Goal: Task Accomplishment & Management: Manage account settings

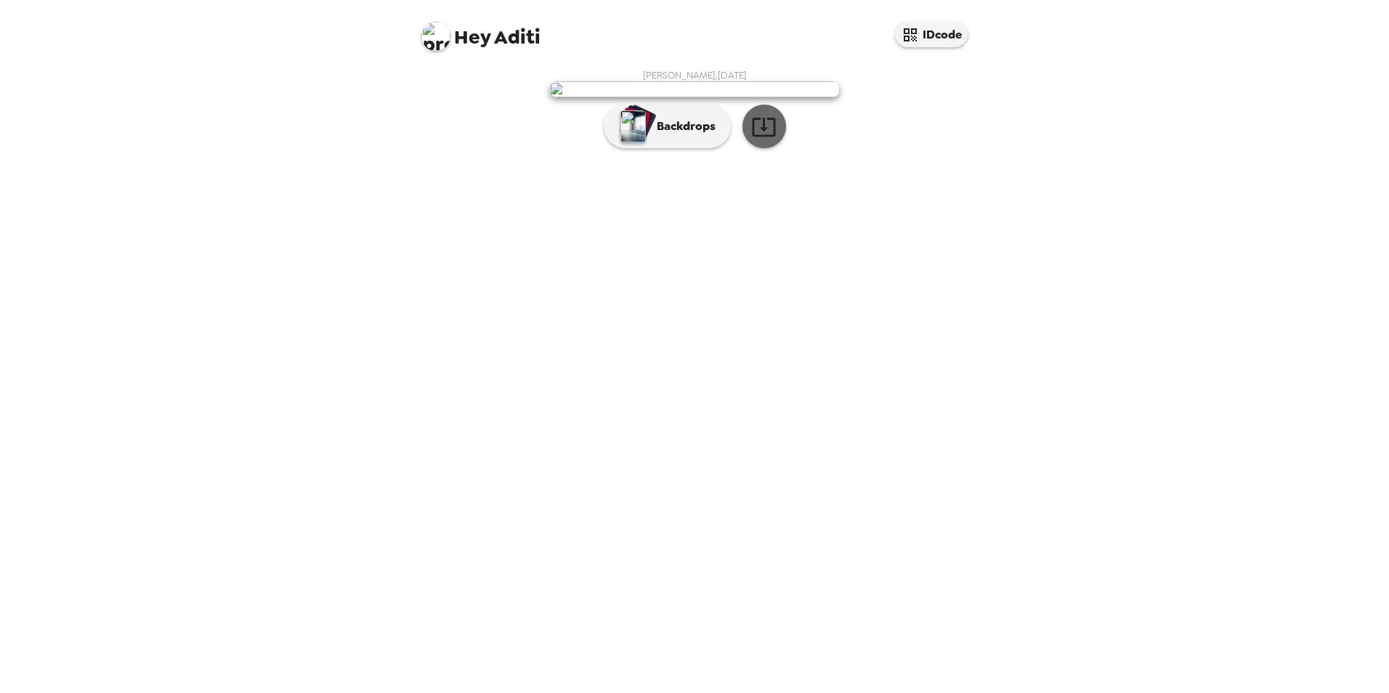
click at [765, 137] on icon "button" at bounding box center [763, 127] width 23 height 19
click at [1051, 172] on div "Hey Aditi IDcode [PERSON_NAME] , [DATE] Backdrops" at bounding box center [694, 346] width 1389 height 693
